Goal: Transaction & Acquisition: Purchase product/service

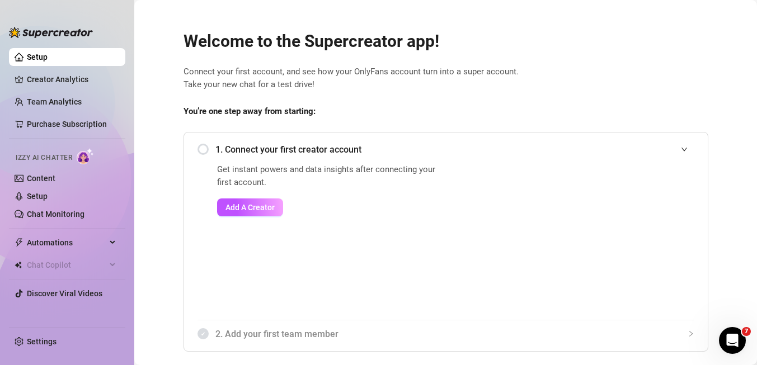
click at [230, 149] on span "1. Connect your first creator account" at bounding box center [454, 150] width 479 height 14
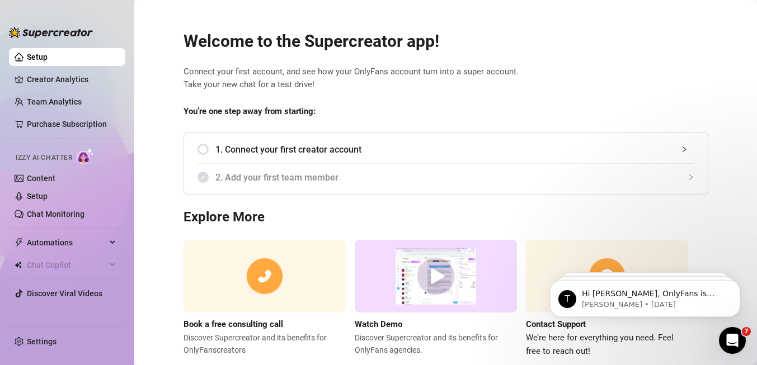
click at [205, 152] on div "1. Connect your first creator account" at bounding box center [445, 149] width 497 height 27
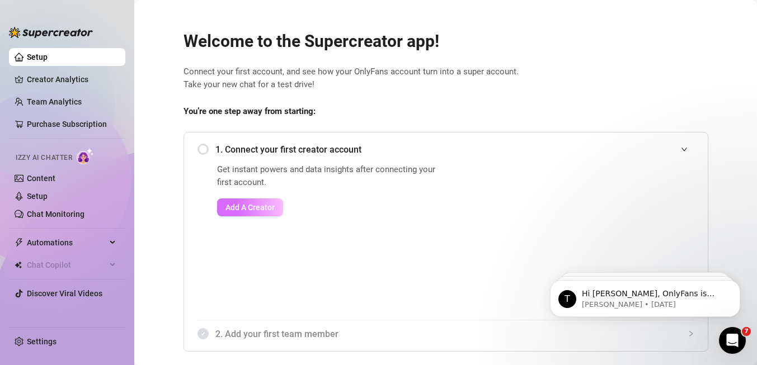
click at [272, 206] on span "Add A Creator" at bounding box center [249, 207] width 49 height 9
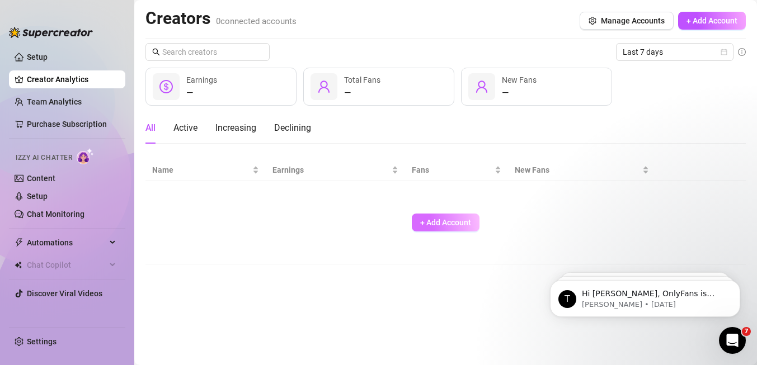
click at [435, 220] on span "+ Add Account" at bounding box center [445, 222] width 51 height 9
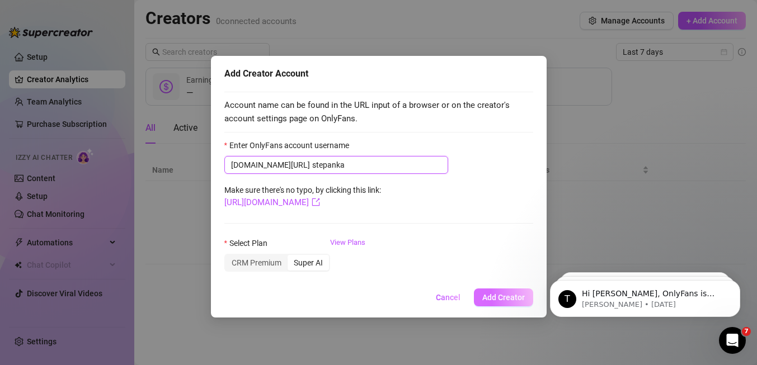
type input "stepanka"
click at [514, 301] on span "Add Creator" at bounding box center [503, 297] width 42 height 9
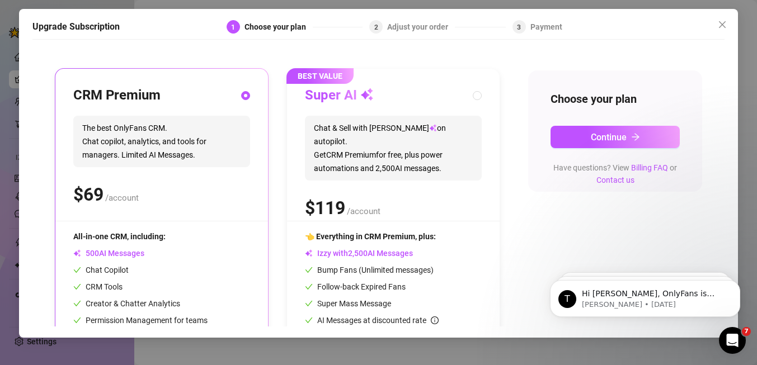
scroll to position [117, 0]
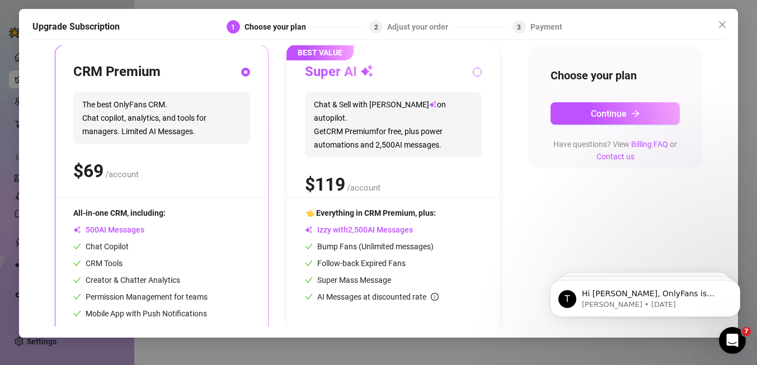
click at [480, 75] on label at bounding box center [476, 72] width 9 height 12
click at [480, 75] on input "radio" at bounding box center [477, 72] width 4 height 7
radio input "false"
radio input "true"
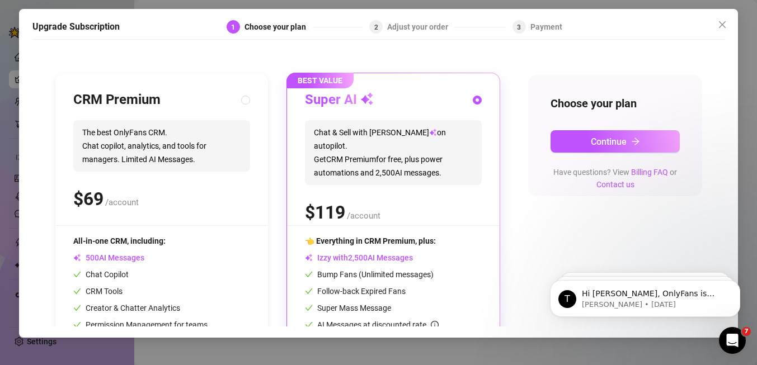
scroll to position [88, 0]
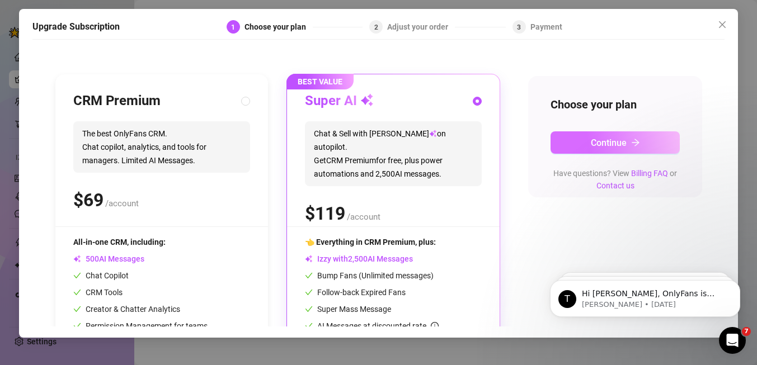
click at [613, 140] on span "Continue" at bounding box center [608, 143] width 36 height 11
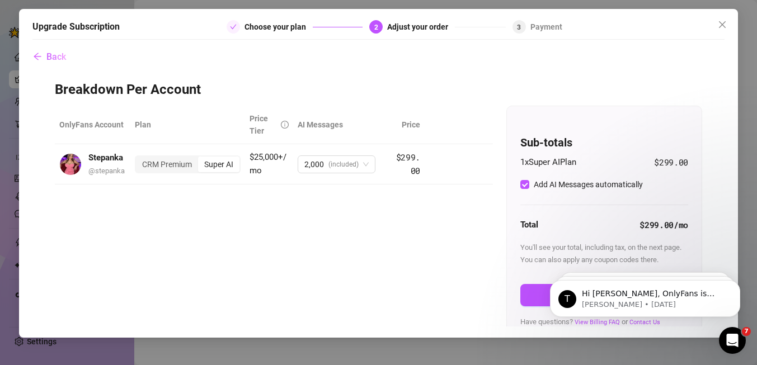
scroll to position [14, 0]
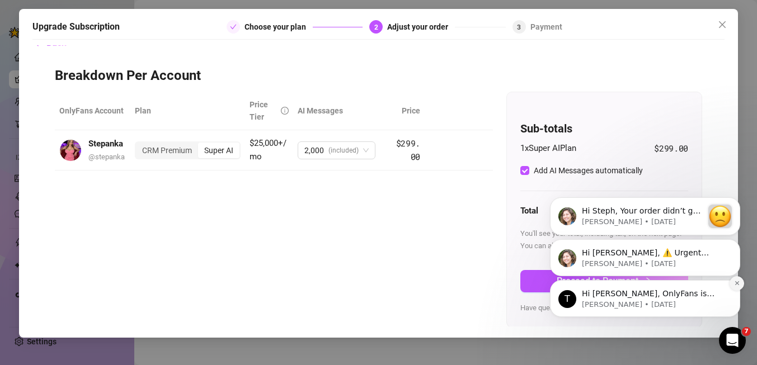
click at [738, 283] on icon "Dismiss notification" at bounding box center [737, 283] width 6 height 6
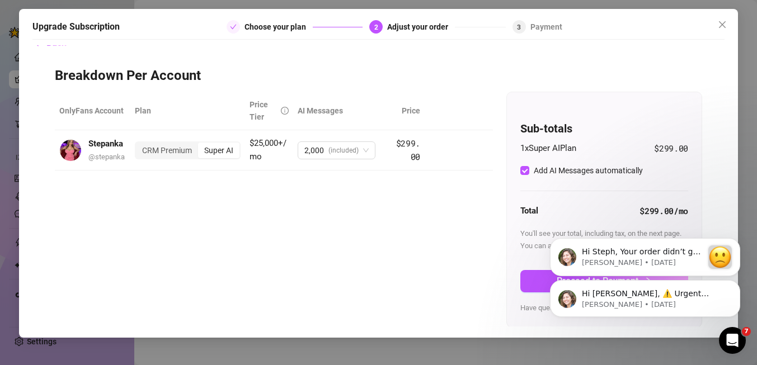
click at [738, 283] on icon "Dismiss notification" at bounding box center [736, 283] width 5 height 5
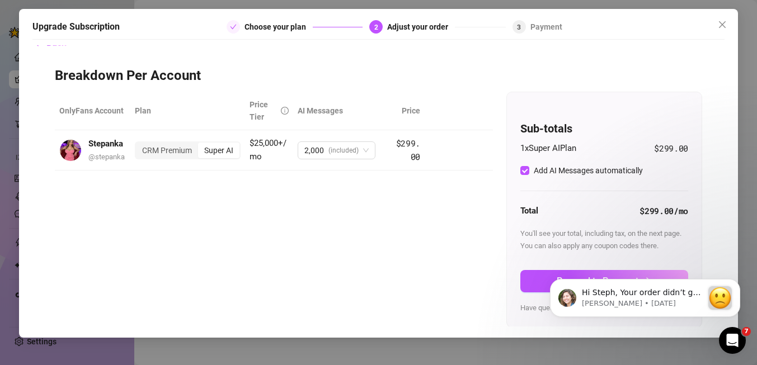
click at [738, 283] on icon "Dismiss notification" at bounding box center [736, 282] width 3 height 3
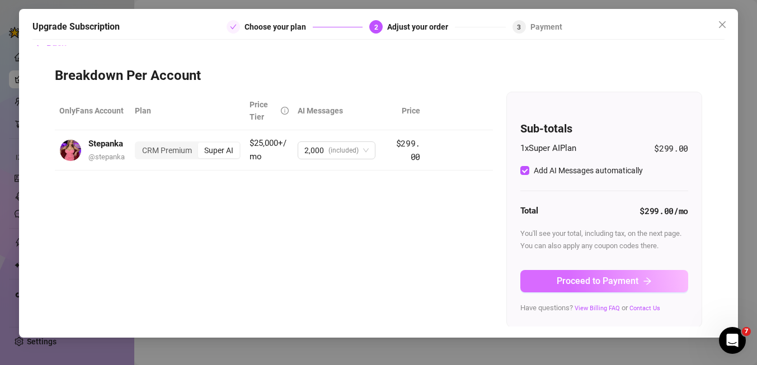
click at [653, 283] on button "Proceed to Payment" at bounding box center [604, 281] width 168 height 22
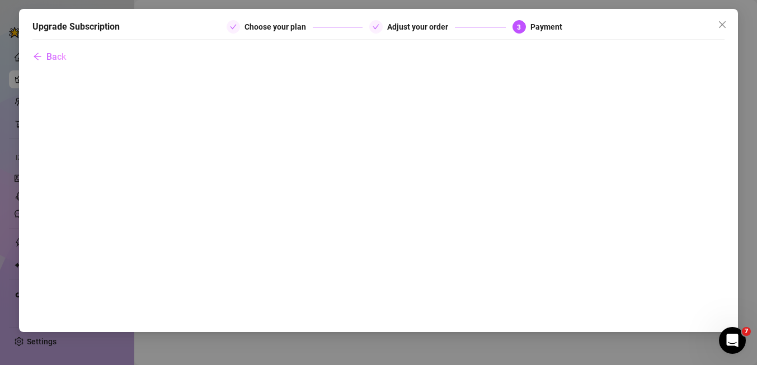
scroll to position [0, 0]
